Goal: Information Seeking & Learning: Learn about a topic

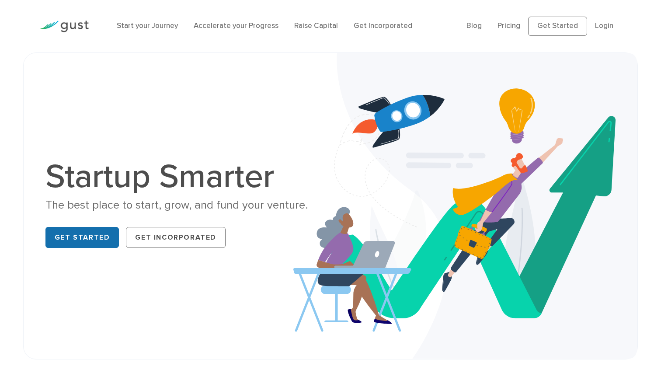
click at [81, 246] on link "Get Started" at bounding box center [82, 237] width 74 height 21
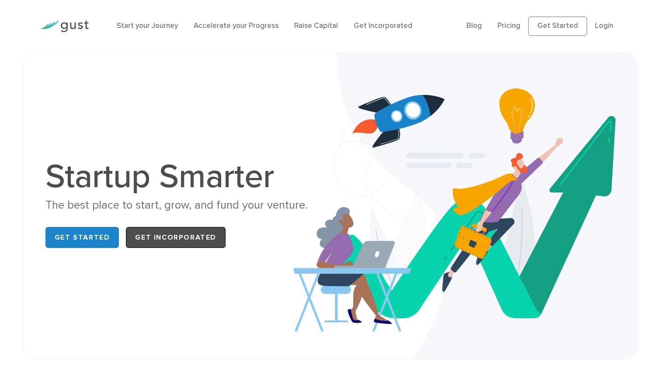
click at [156, 237] on link "Get Incorporated" at bounding box center [176, 237] width 100 height 21
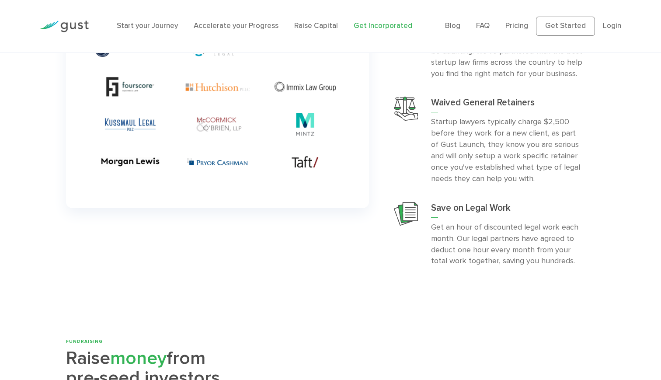
scroll to position [2527, 0]
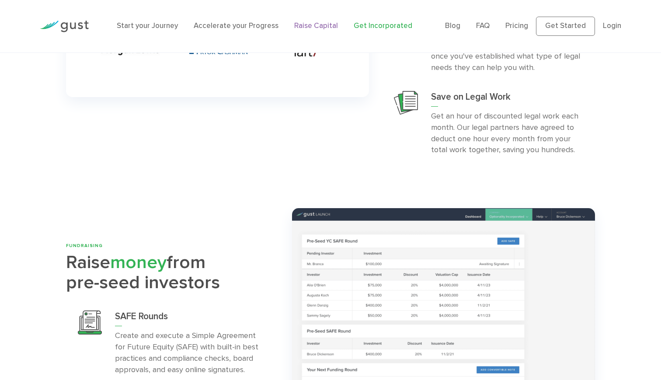
click at [314, 29] on link "Raise Capital" at bounding box center [316, 25] width 44 height 9
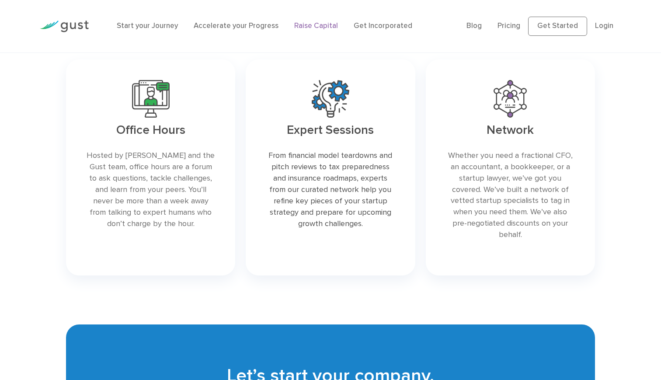
scroll to position [1224, 0]
